Goal: Obtain resource: Download file/media

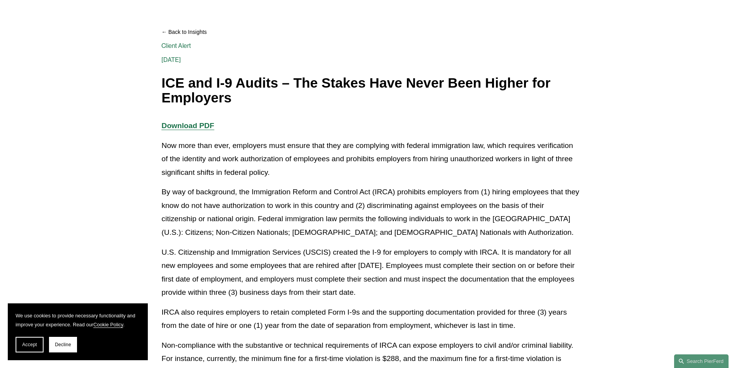
scroll to position [78, 0]
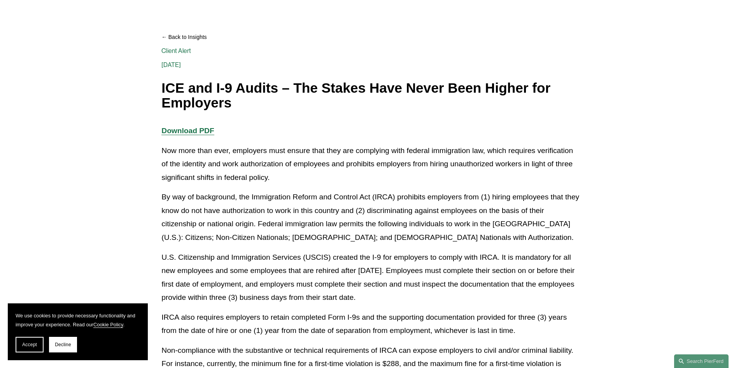
click at [170, 38] on link "Back to Insights" at bounding box center [370, 37] width 418 height 14
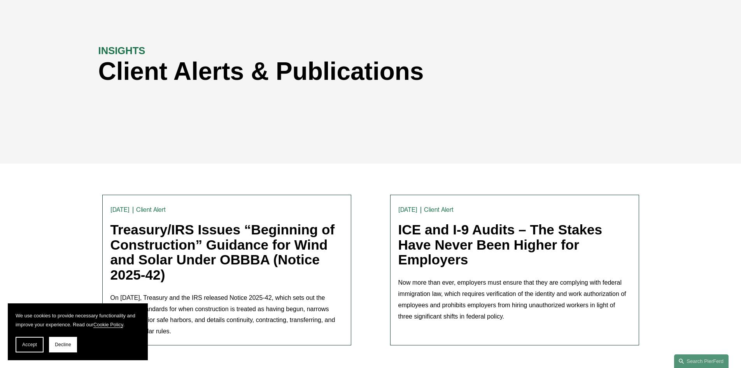
scroll to position [78, 0]
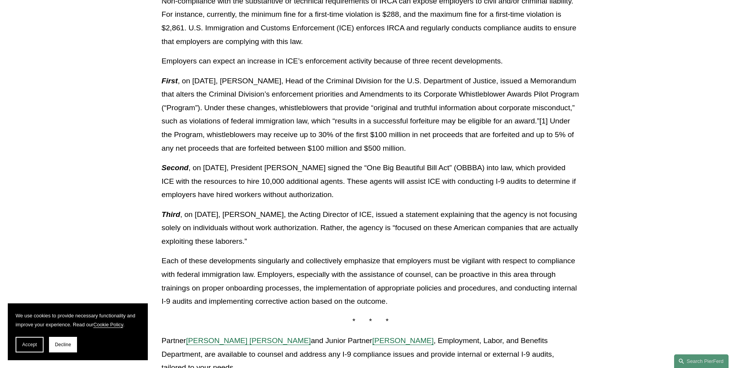
scroll to position [428, 0]
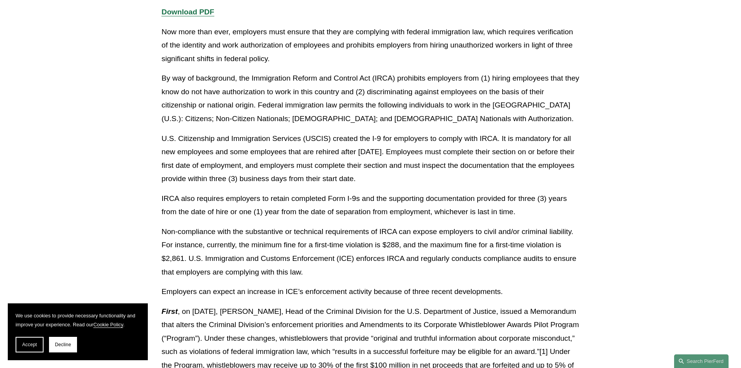
scroll to position [78, 0]
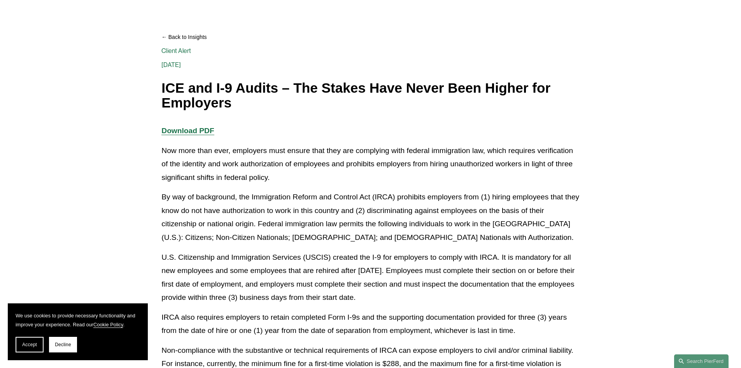
click at [201, 133] on strong "Download PDF" at bounding box center [187, 130] width 53 height 8
click at [184, 38] on link "Back to Insights" at bounding box center [370, 37] width 418 height 14
